Goal: Check status: Check status

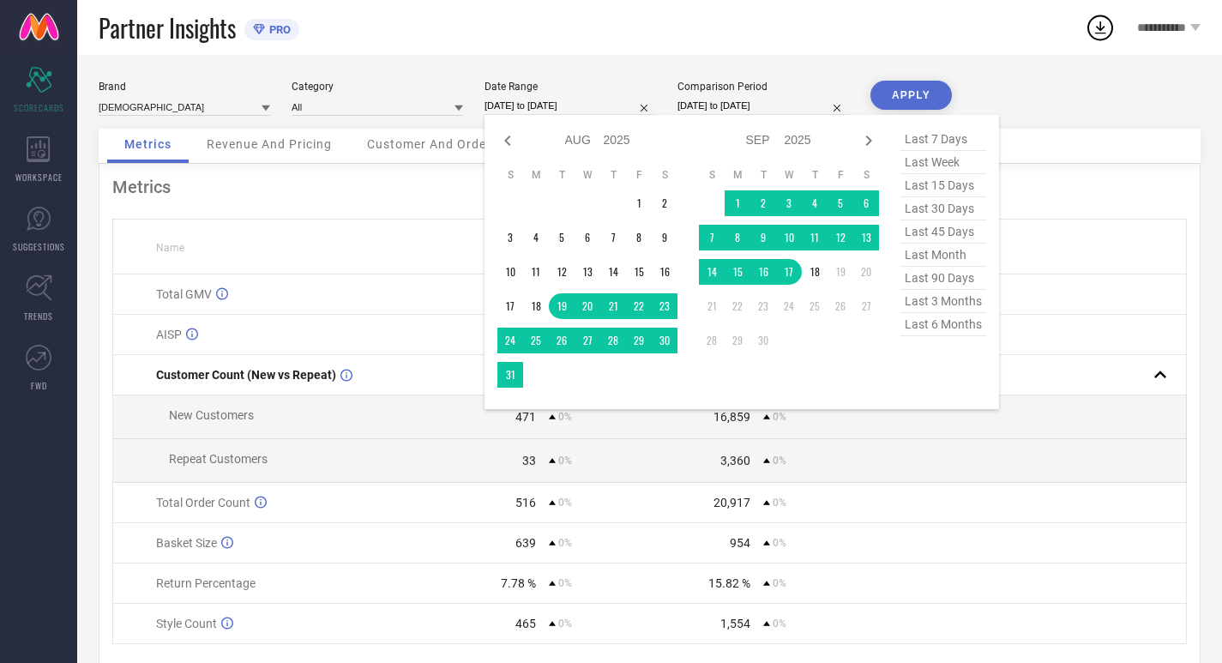
select select "7"
select select "2025"
select select "8"
select select "2025"
click at [929, 203] on span "last 30 days" at bounding box center [943, 208] width 86 height 23
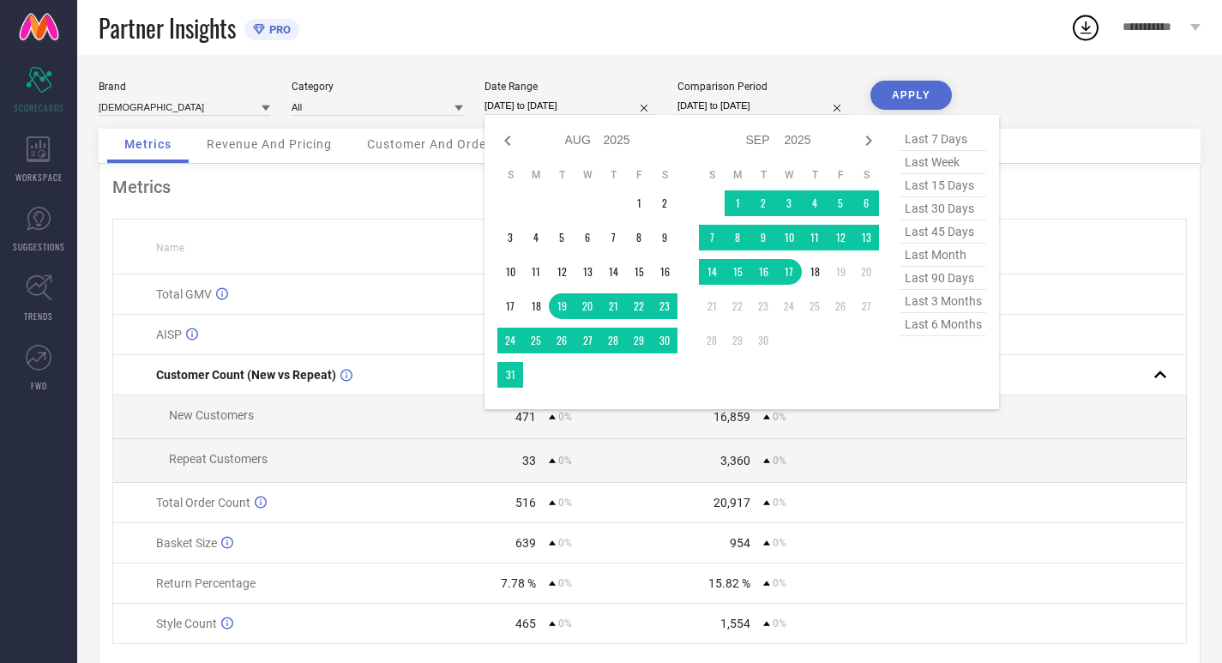
type input "[DATE] to [DATE]"
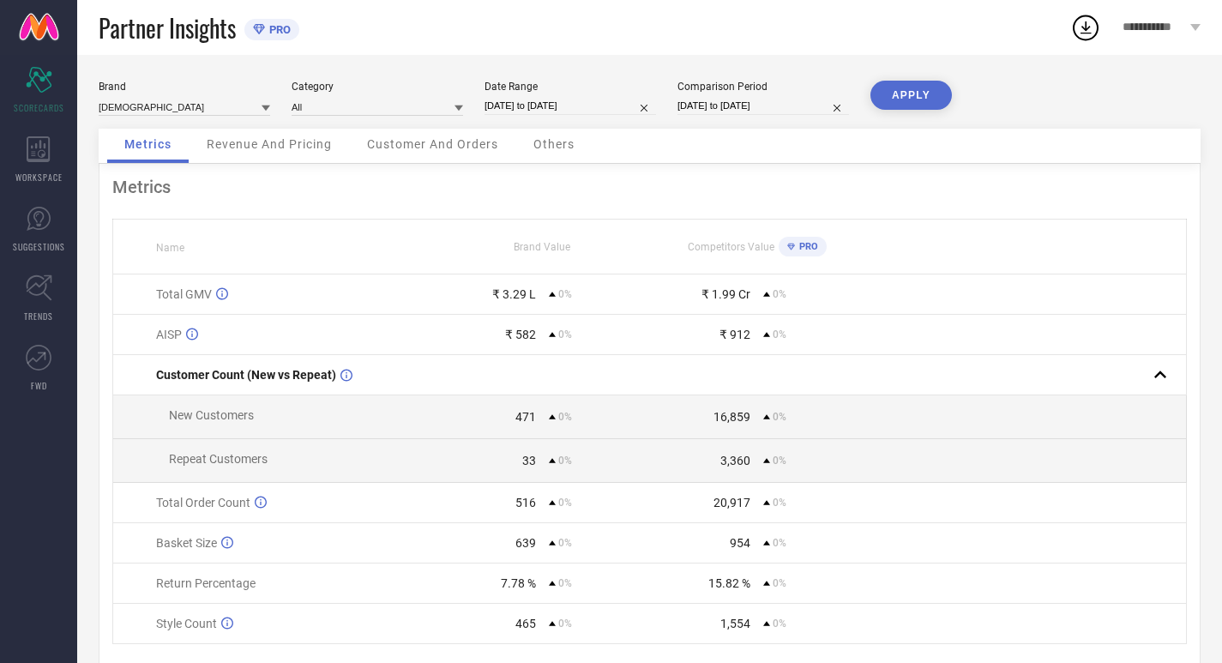
click at [757, 72] on div "Brand INDIANRANG Category All Date Range [DATE] to [DATE] Comparison Period [DA…" at bounding box center [649, 384] width 1145 height 659
click at [766, 90] on div "Comparison Period" at bounding box center [762, 87] width 171 height 12
click at [772, 94] on div "Comparison Period [DATE] to [DATE]" at bounding box center [762, 98] width 171 height 35
click at [813, 120] on div "Brand INDIANRANG Category All Date Range [DATE] to [DATE] Comparison Period [DA…" at bounding box center [650, 105] width 1102 height 48
select select "7"
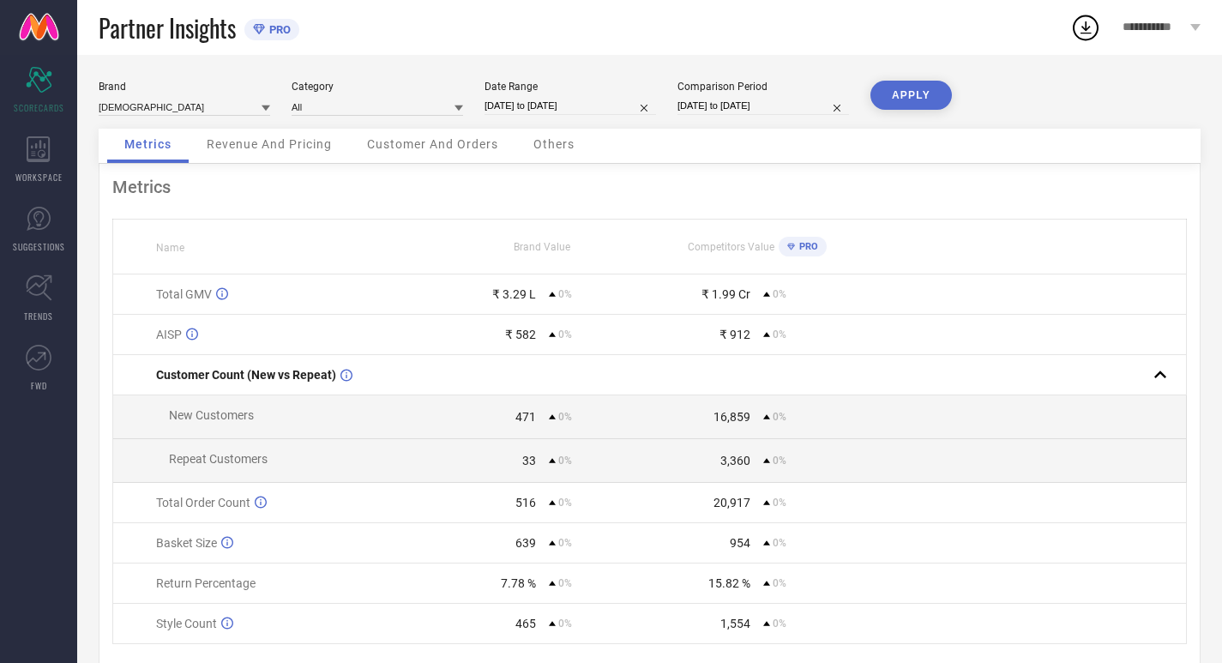
select select "2025"
select select "8"
select select "2025"
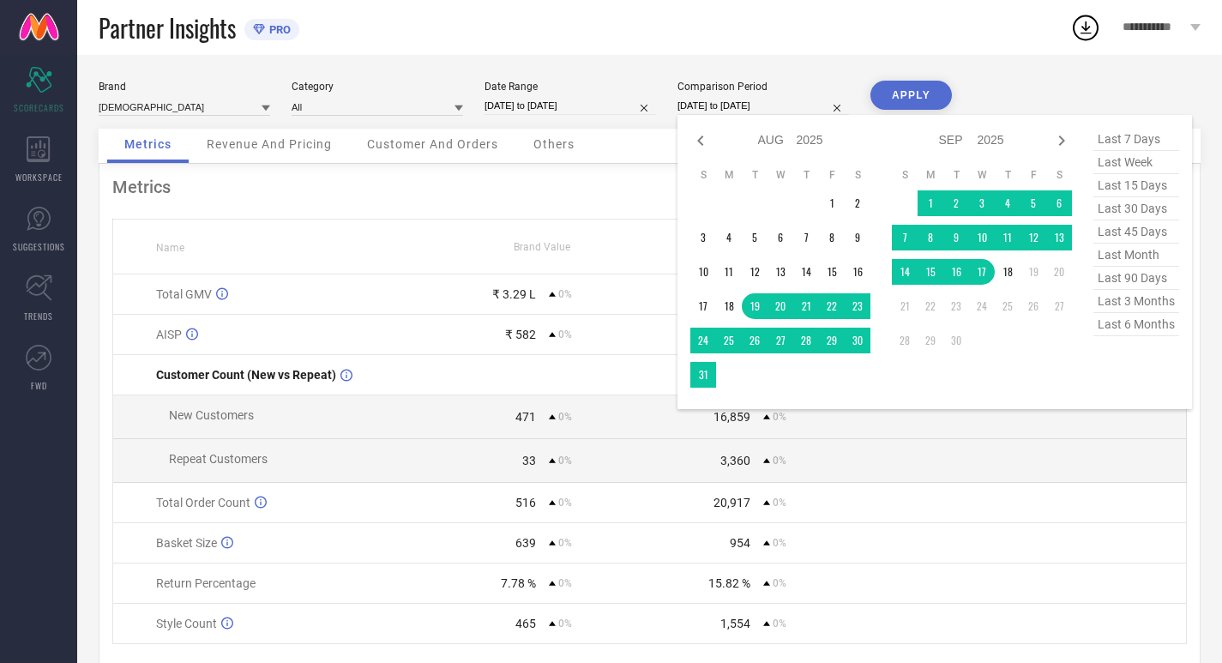
click at [801, 108] on input "[DATE] to [DATE]" at bounding box center [762, 106] width 171 height 18
click at [1097, 213] on span "last 30 days" at bounding box center [1136, 208] width 86 height 23
type input "[DATE] to [DATE]"
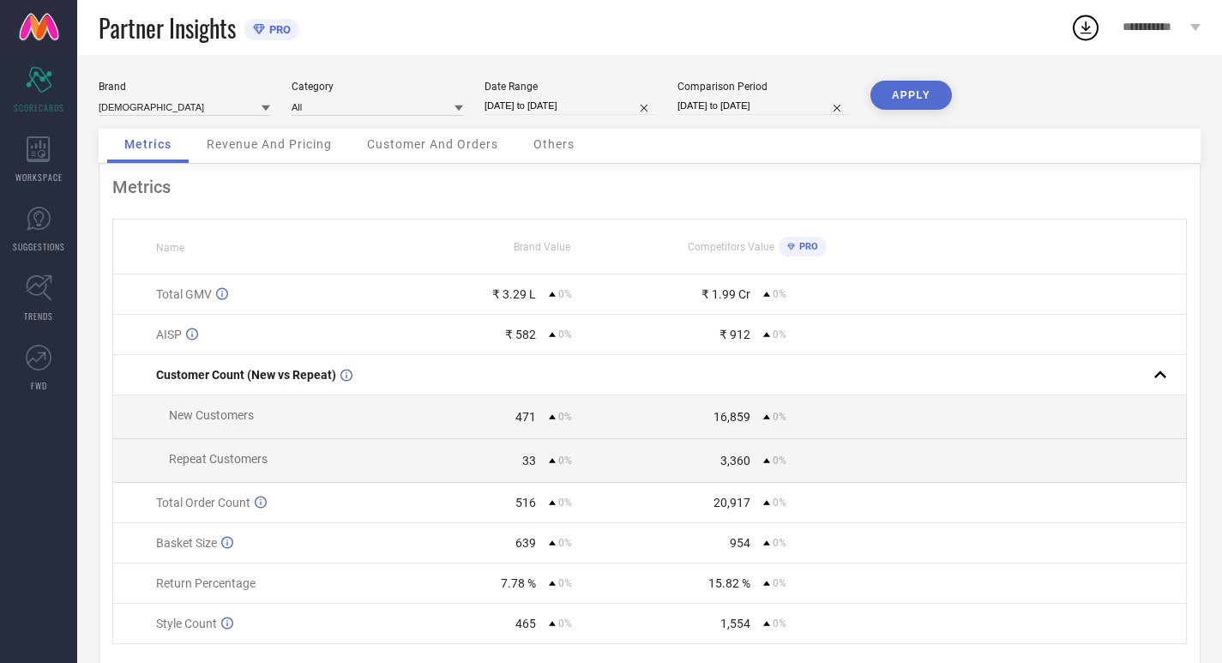
click at [878, 77] on div "Brand INDIANRANG Category All Date Range [DATE] to [DATE] Comparison Period [DA…" at bounding box center [649, 384] width 1145 height 659
click at [898, 97] on button "APPLY" at bounding box center [910, 95] width 81 height 29
click at [48, 141] on icon at bounding box center [39, 149] width 24 height 26
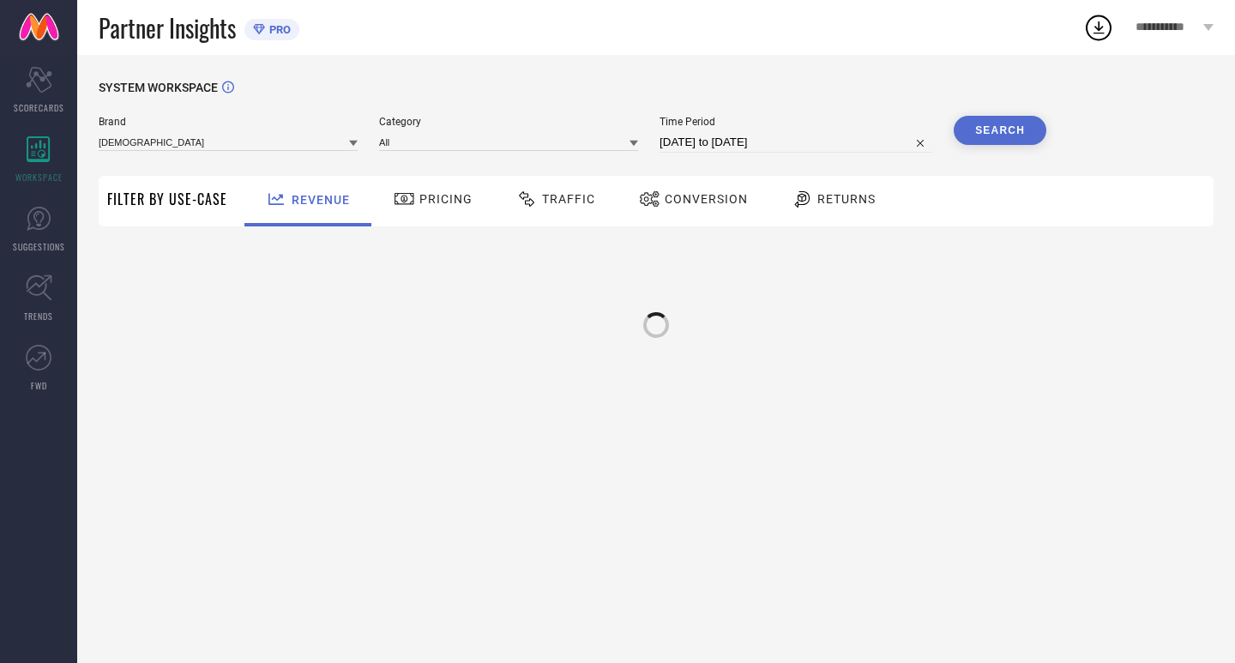
type input "[DEMOGRAPHIC_DATA]"
type input "All"
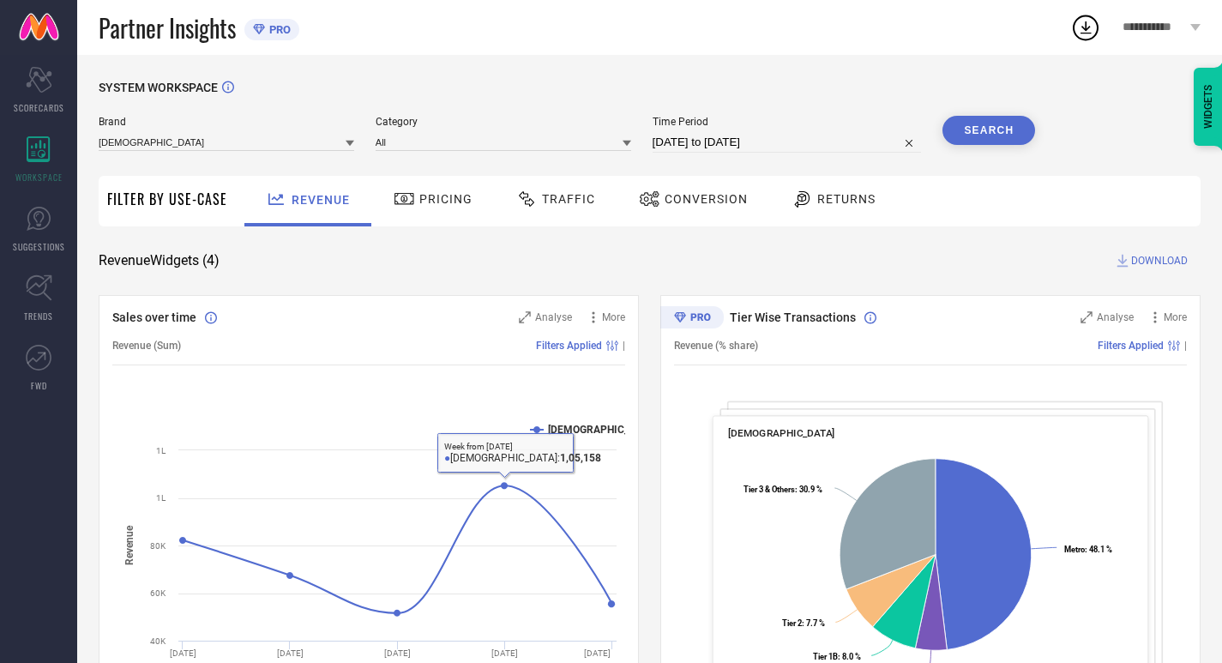
click at [439, 207] on div "Pricing" at bounding box center [432, 198] width 87 height 29
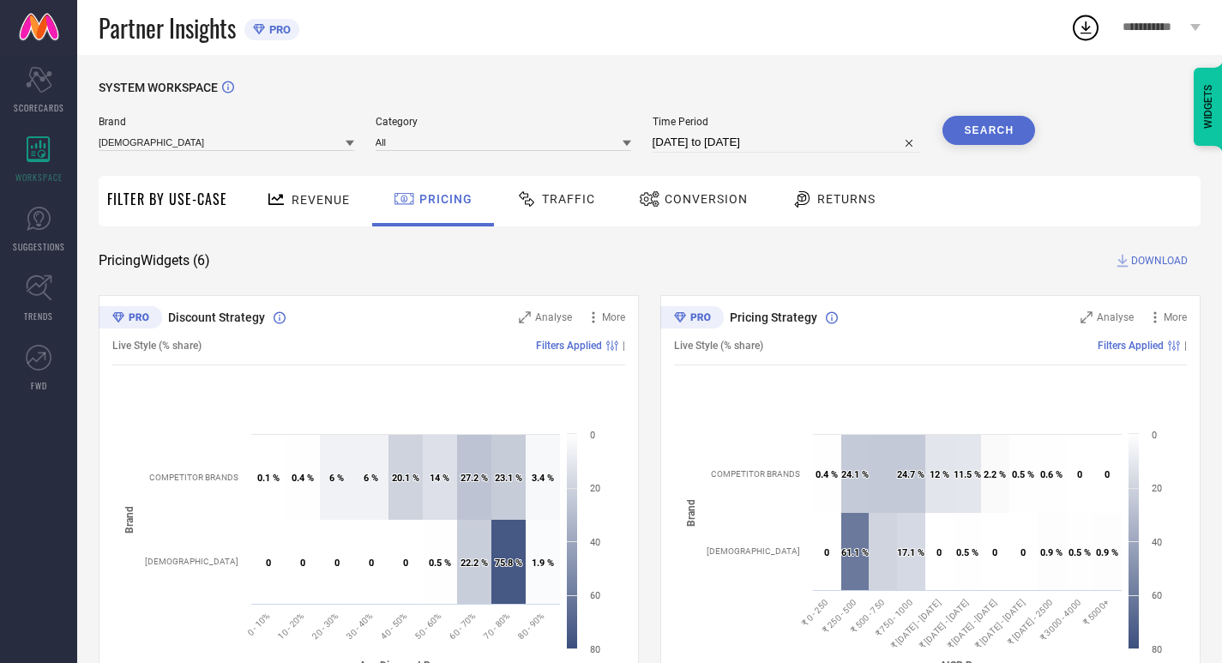
click at [531, 204] on icon at bounding box center [526, 199] width 21 height 21
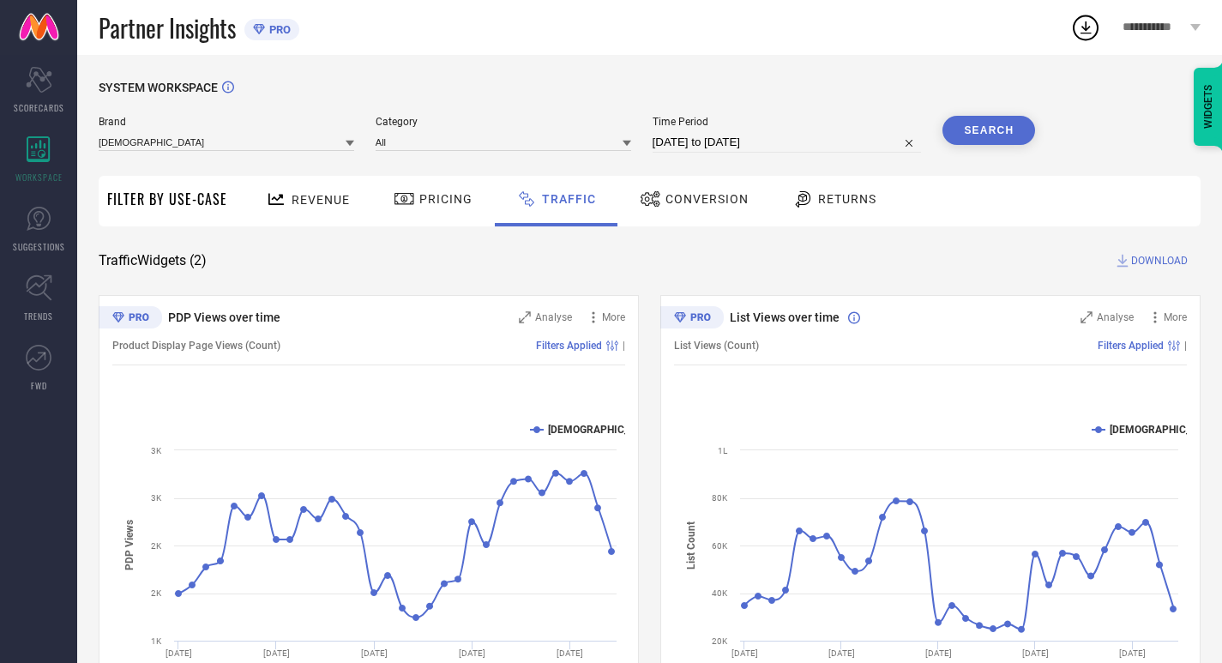
click at [719, 204] on span "Conversion" at bounding box center [706, 199] width 83 height 14
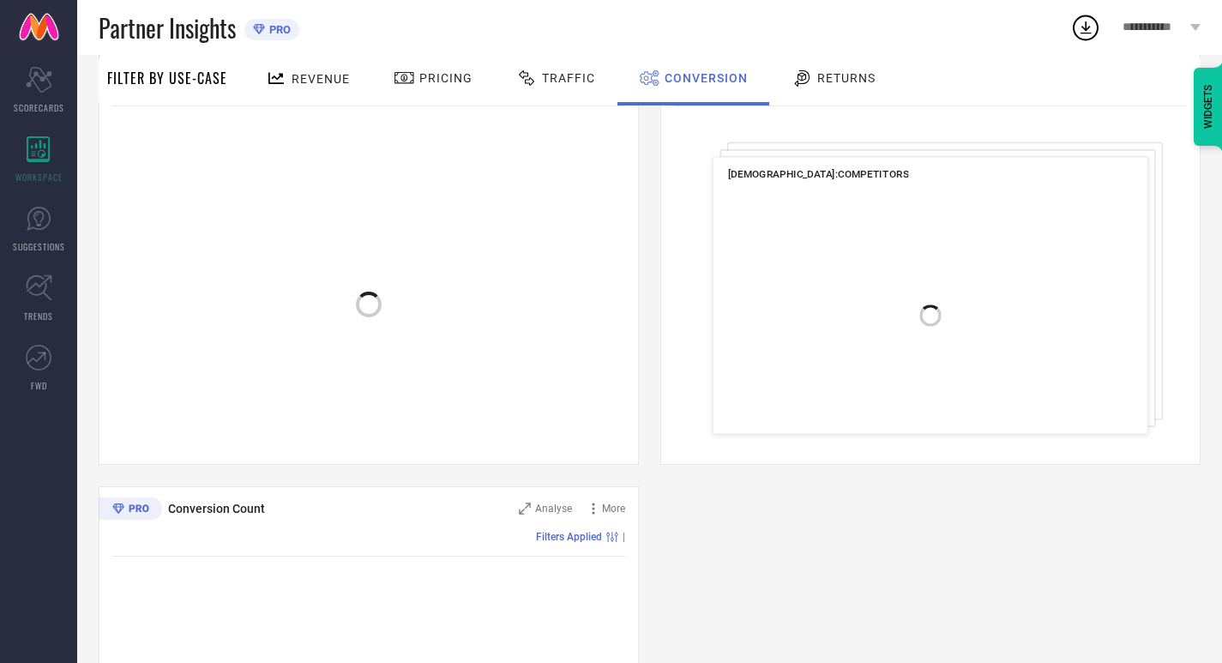
scroll to position [262, 0]
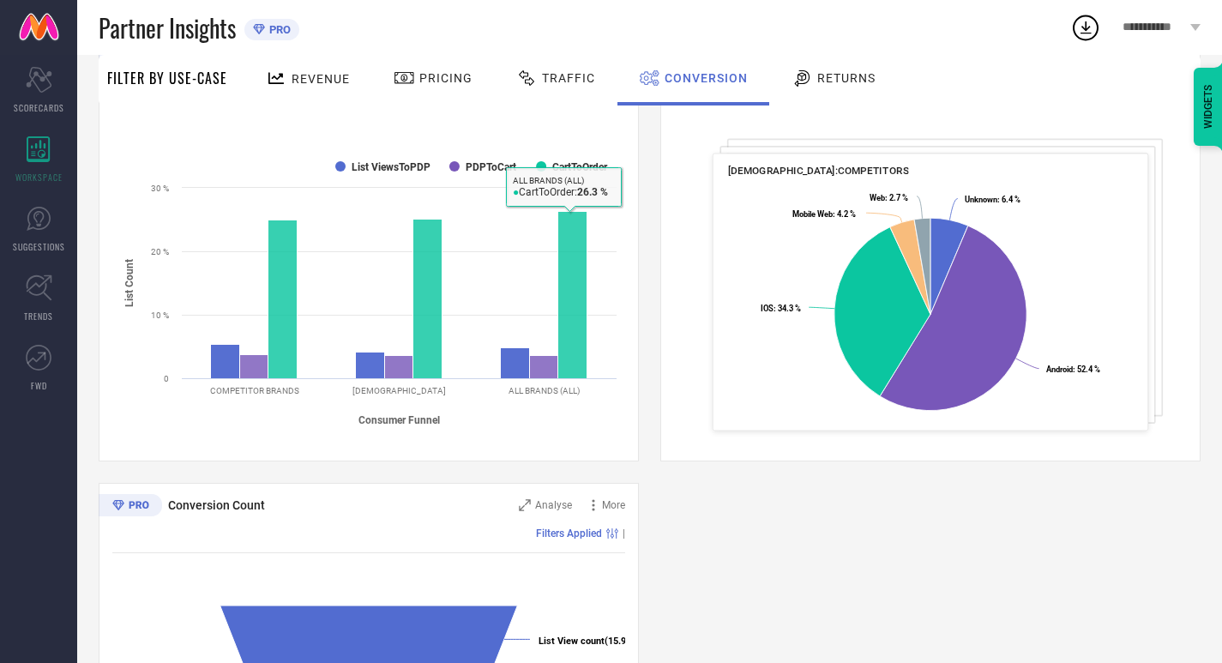
click at [871, 94] on div "Returns" at bounding box center [833, 80] width 127 height 51
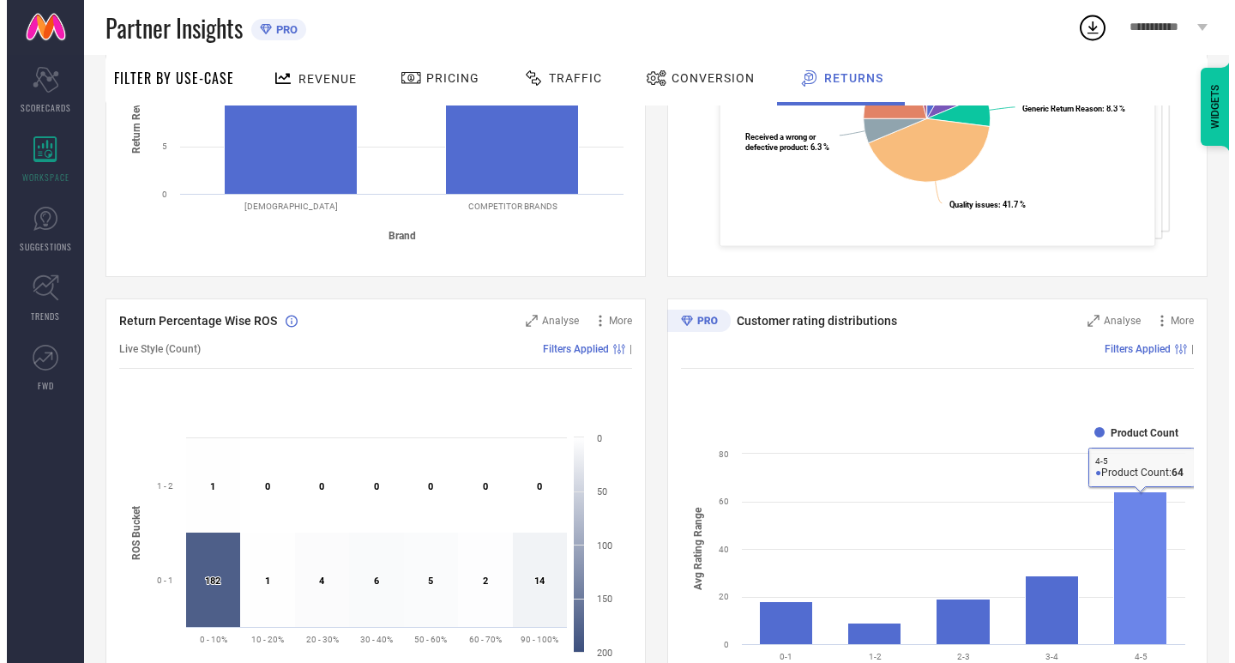
scroll to position [436, 0]
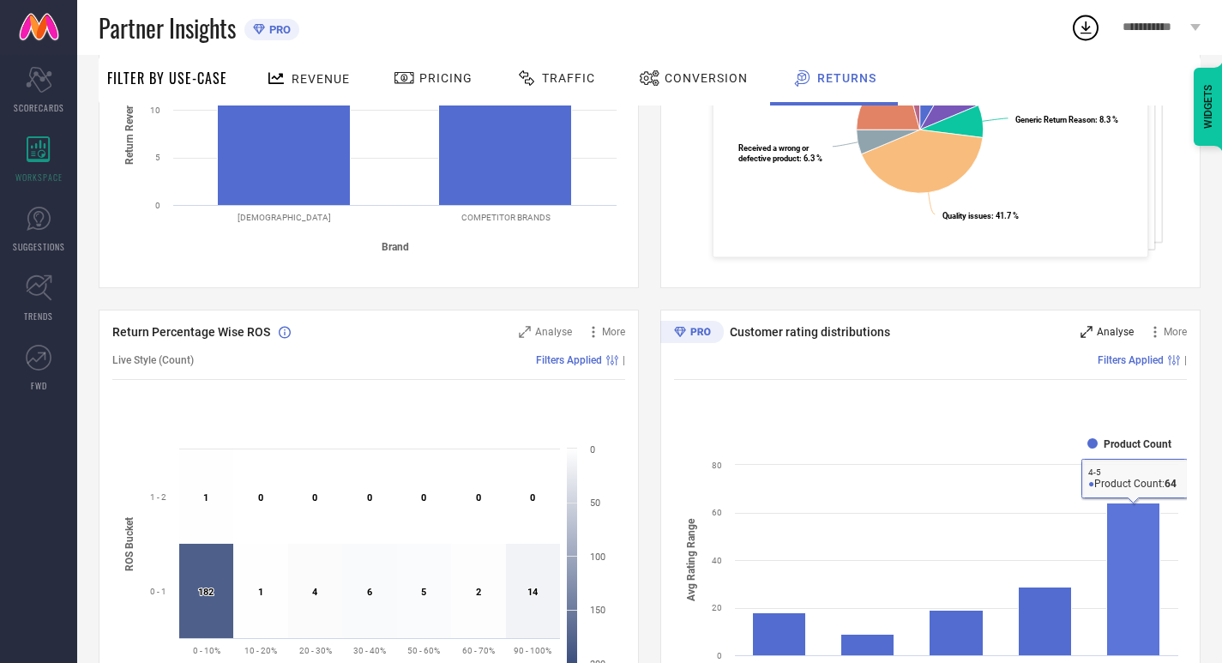
click at [1112, 332] on span "Analyse" at bounding box center [1115, 332] width 37 height 12
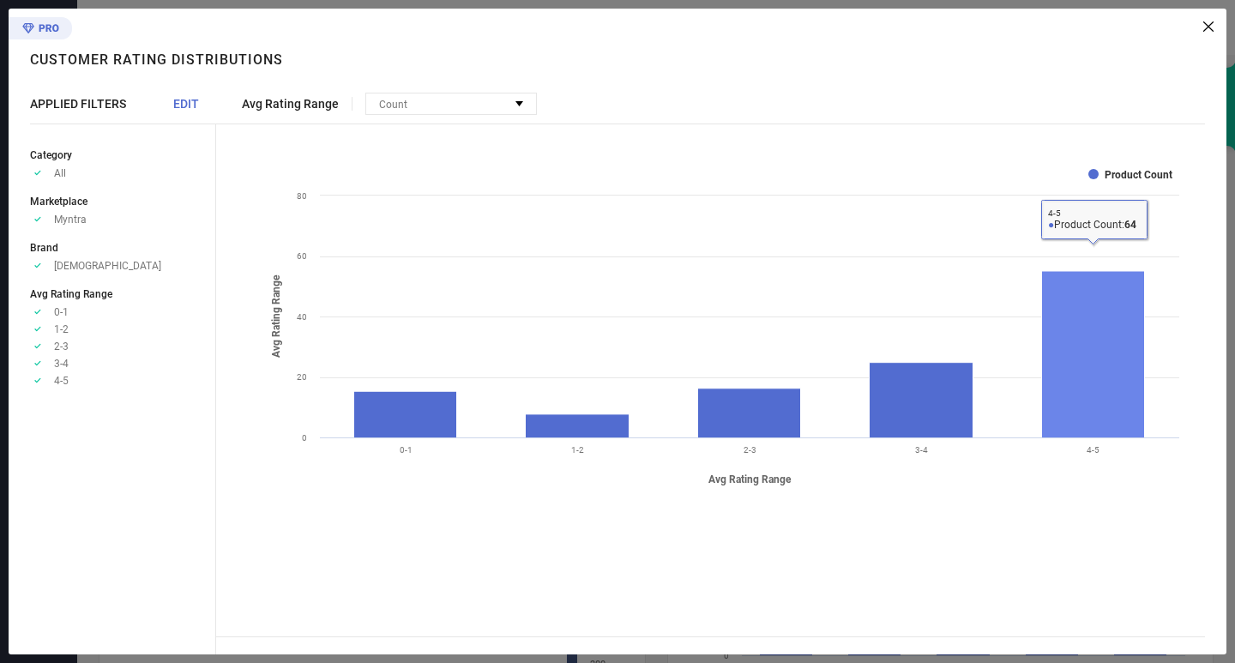
click at [1121, 370] on rect at bounding box center [1093, 354] width 103 height 166
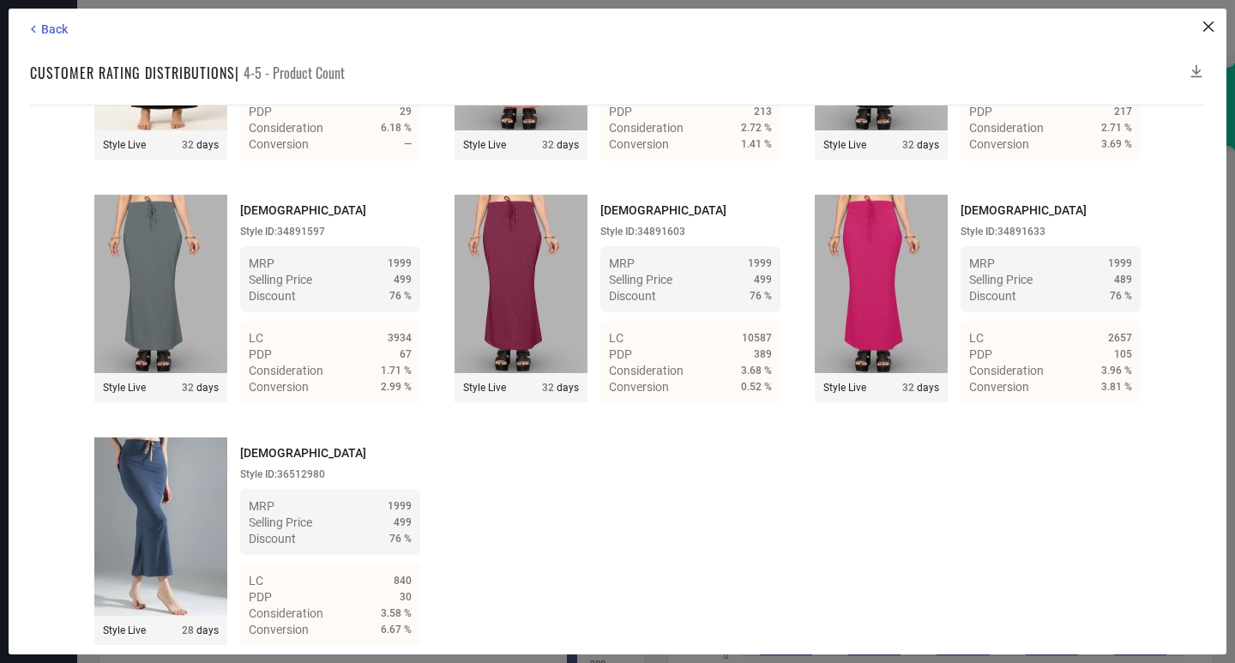
scroll to position [6520, 0]
